Goal: Transaction & Acquisition: Subscribe to service/newsletter

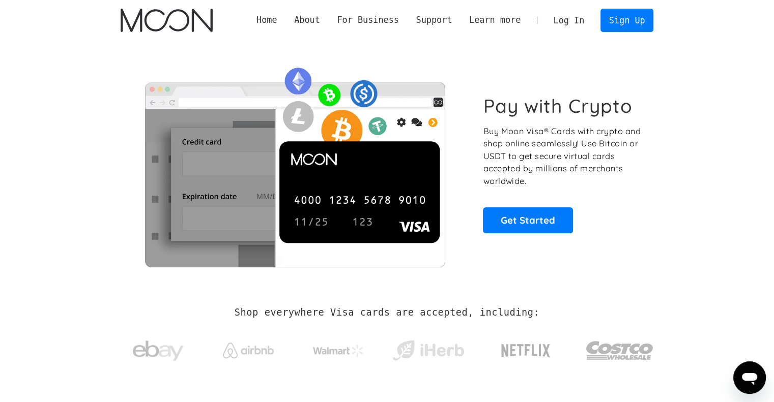
click at [631, 93] on div "Pay with Crypto Buy Moon Visa® Cards with crypto and shop online seamlessly! Us…" at bounding box center [387, 164] width 533 height 207
click at [631, 21] on link "Sign Up" at bounding box center [626, 20] width 53 height 23
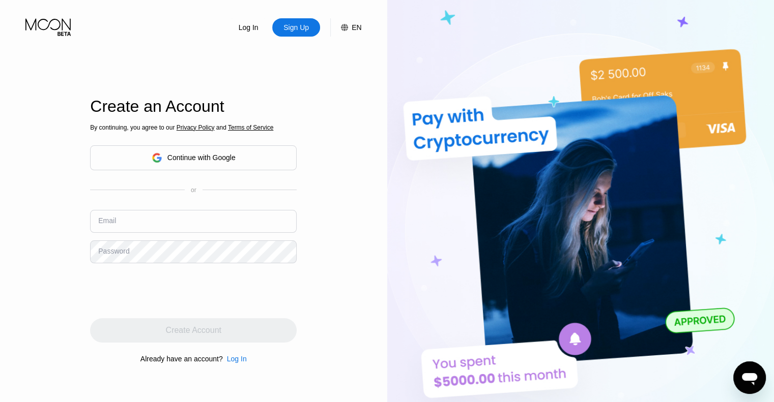
click at [216, 185] on div "By continuing, you agree to our Privacy Policy and Terms of Service Continue wi…" at bounding box center [193, 243] width 207 height 245
click at [218, 166] on div "Continue with Google" at bounding box center [193, 158] width 207 height 25
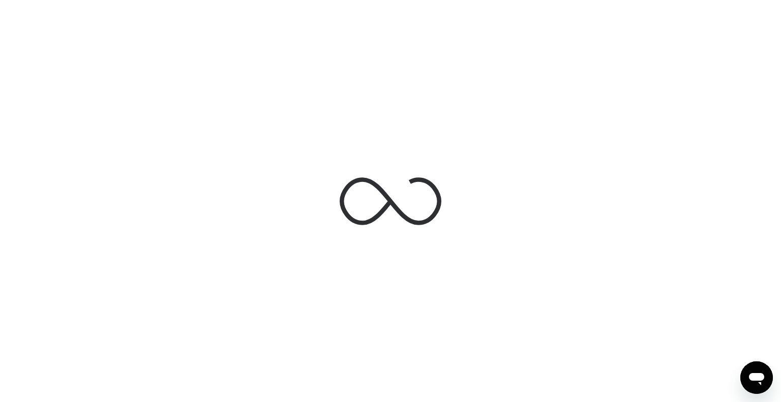
click at [434, 167] on icon at bounding box center [391, 202] width 102 height 102
click at [563, 363] on div at bounding box center [390, 201] width 781 height 402
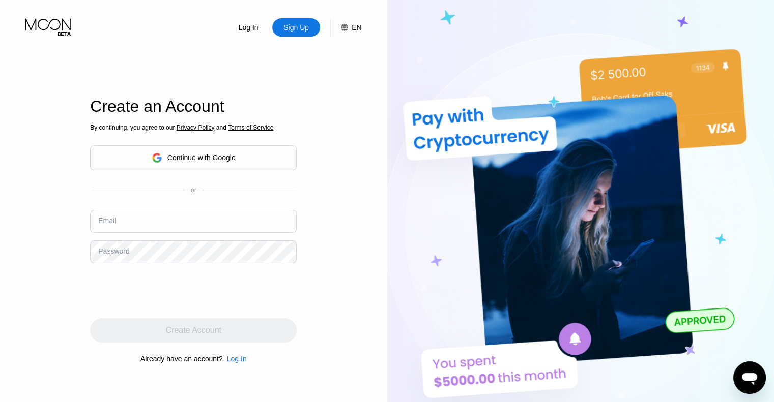
click at [175, 227] on input "text" at bounding box center [193, 221] width 207 height 23
click at [177, 220] on input "text" at bounding box center [193, 221] width 207 height 23
type input "ы"
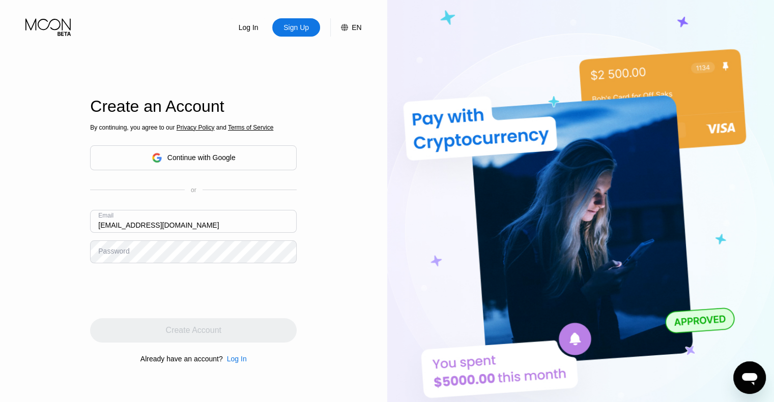
type input "[EMAIL_ADDRESS][DOMAIN_NAME]"
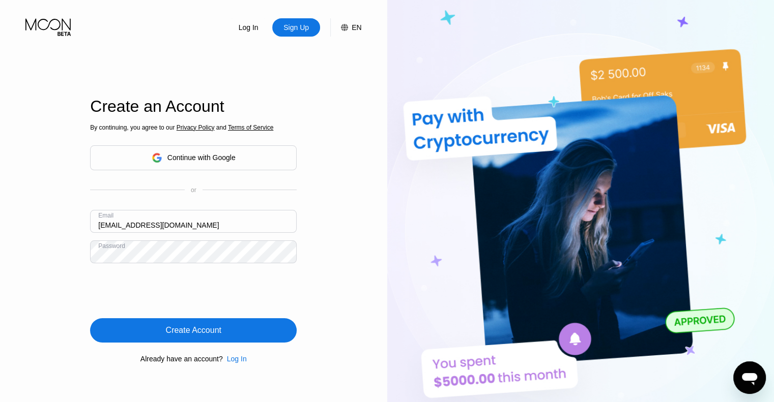
click at [122, 331] on div "Create Account" at bounding box center [193, 330] width 207 height 24
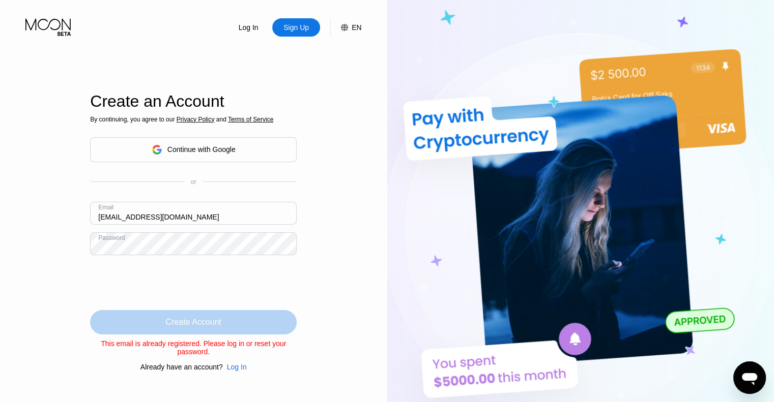
click at [163, 323] on div "Create Account" at bounding box center [193, 322] width 207 height 24
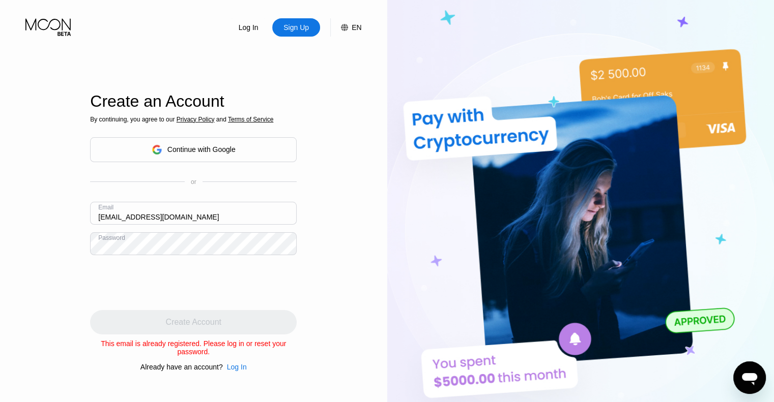
click at [235, 371] on div "Log In" at bounding box center [237, 367] width 20 height 8
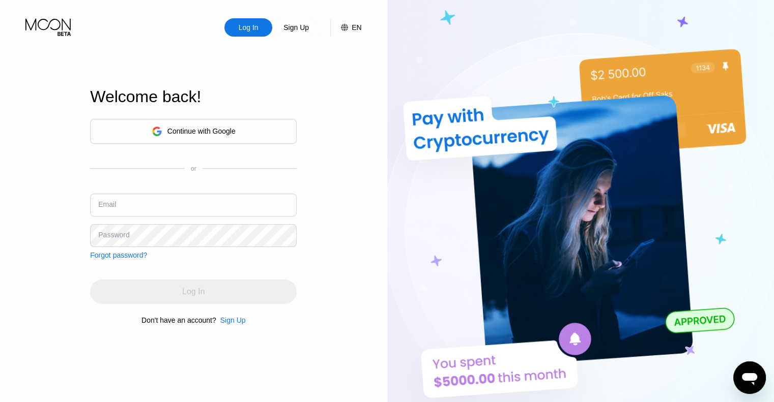
click at [114, 197] on input "text" at bounding box center [193, 205] width 207 height 23
type input "[EMAIL_ADDRESS][DOMAIN_NAME]"
click at [106, 233] on div "Password" at bounding box center [113, 235] width 31 height 8
click at [104, 236] on div "Password" at bounding box center [113, 235] width 31 height 8
click at [110, 233] on div "Password" at bounding box center [113, 235] width 31 height 8
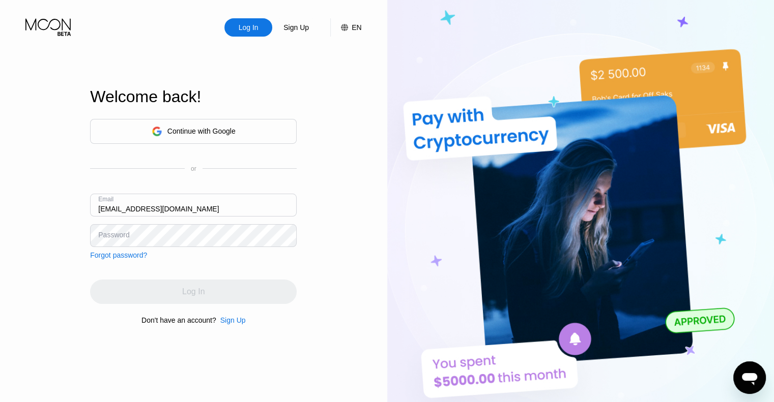
click at [105, 239] on div "Password" at bounding box center [113, 235] width 31 height 8
click at [108, 234] on div "Password" at bounding box center [113, 235] width 31 height 8
click at [104, 237] on div "Password" at bounding box center [113, 235] width 31 height 8
click at [102, 239] on div "Password" at bounding box center [113, 235] width 31 height 8
drag, startPoint x: 100, startPoint y: 234, endPoint x: 83, endPoint y: 238, distance: 17.3
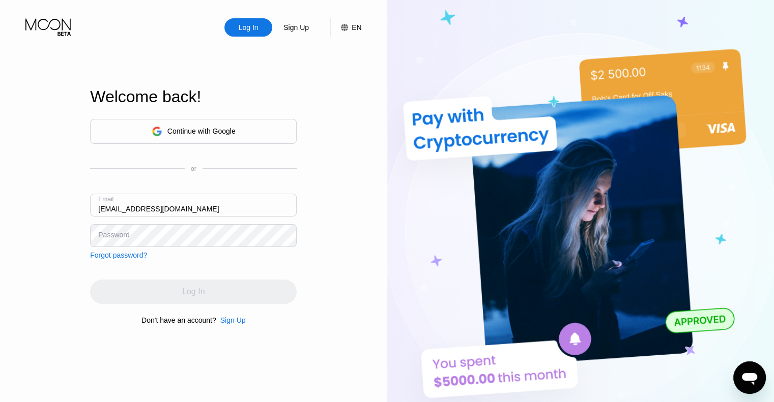
click at [98, 236] on div "Password" at bounding box center [113, 235] width 31 height 8
drag, startPoint x: 83, startPoint y: 238, endPoint x: 102, endPoint y: 234, distance: 18.9
click at [85, 238] on div "Log In Sign Up EN Language Select an item Save Welcome back! Continue with Goog…" at bounding box center [193, 221] width 387 height 443
click at [102, 237] on div "Password" at bounding box center [113, 235] width 31 height 8
click at [124, 237] on div "Password" at bounding box center [113, 235] width 31 height 8
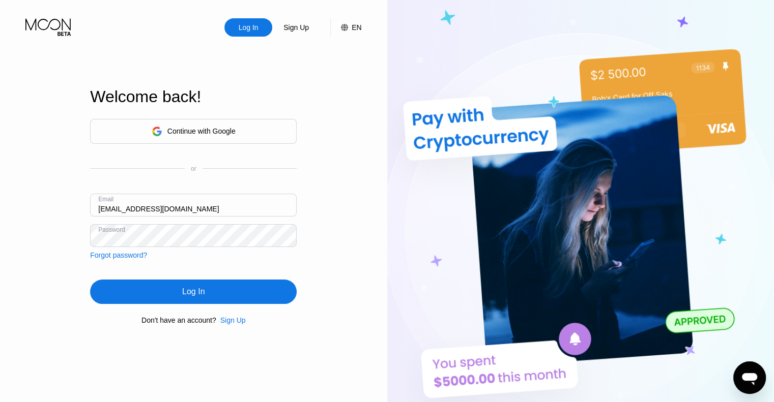
click at [184, 288] on div "Log In" at bounding box center [193, 292] width 22 height 10
